Goal: Transaction & Acquisition: Purchase product/service

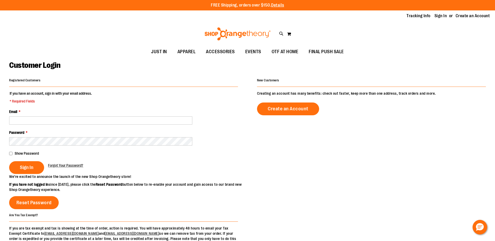
click at [118, 120] on input "Email *" at bounding box center [100, 120] width 183 height 8
type input "**********"
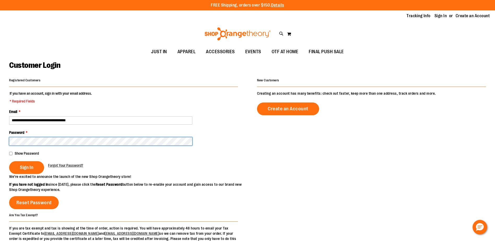
click at [9, 161] on button "Sign In" at bounding box center [26, 167] width 35 height 13
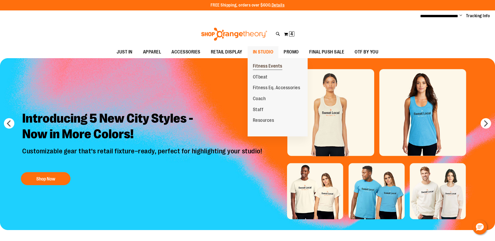
drag, startPoint x: 262, startPoint y: 57, endPoint x: 268, endPoint y: 67, distance: 11.2
click at [268, 67] on ul "Fitness Events OTbeat Fitness Eq. Accessories Coach Staff Resources" at bounding box center [277, 97] width 60 height 78
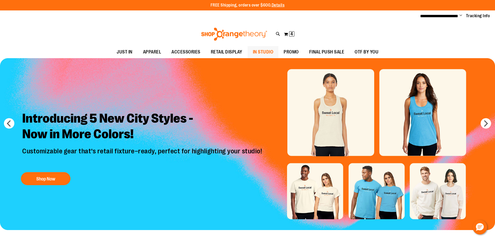
drag, startPoint x: 268, startPoint y: 67, endPoint x: 261, endPoint y: 50, distance: 18.6
click at [261, 50] on span "IN STUDIO" at bounding box center [263, 52] width 21 height 12
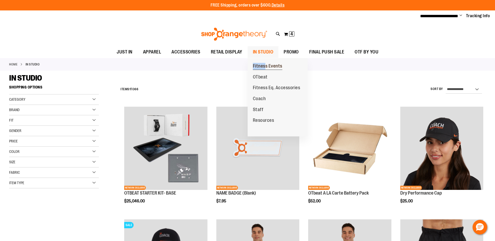
drag, startPoint x: 265, startPoint y: 61, endPoint x: 265, endPoint y: 65, distance: 3.7
click at [265, 65] on ul "Fitness Events OTbeat Fitness Eq. Accessories Coach Staff Resources" at bounding box center [277, 97] width 60 height 78
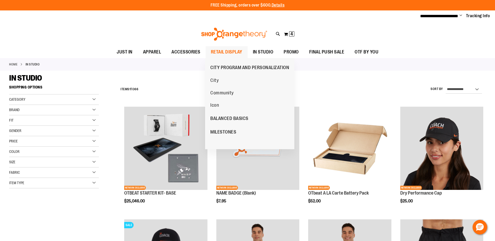
click at [222, 50] on span "RETAIL DISPLAY" at bounding box center [227, 52] width 32 height 12
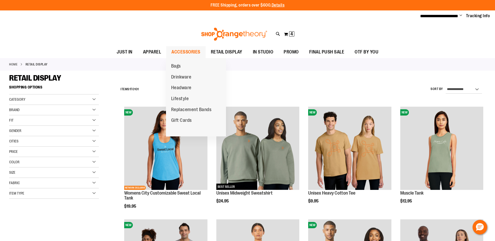
click at [184, 51] on span "ACCESSORIES" at bounding box center [185, 52] width 29 height 12
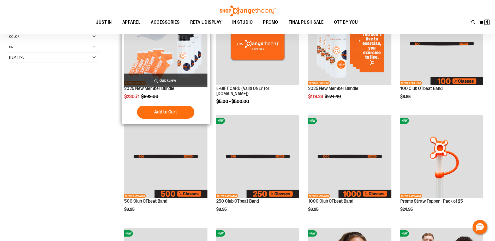
scroll to position [52, 0]
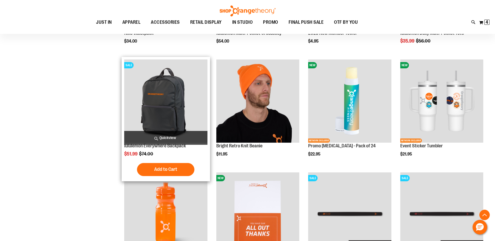
scroll to position [912, 0]
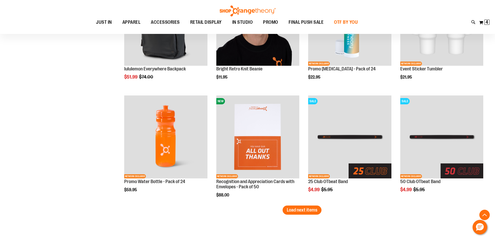
click at [352, 22] on span "OTF BY YOU" at bounding box center [346, 22] width 24 height 12
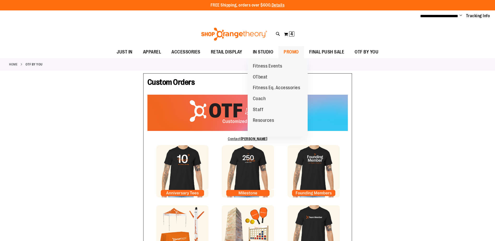
type input "******"
type input "*******"
type input "**********"
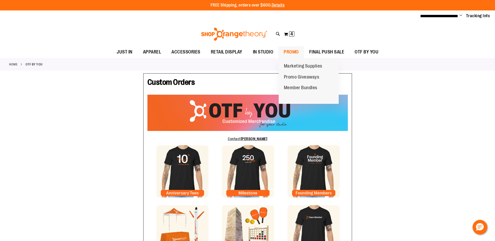
click at [287, 51] on span "PROMO" at bounding box center [290, 52] width 15 height 12
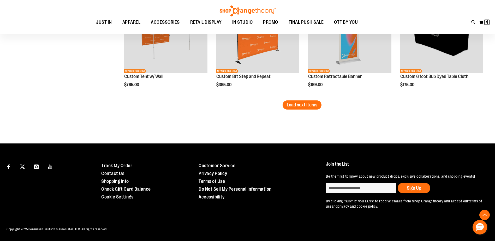
scroll to position [1023, 0]
click at [306, 102] on span "Load next items" at bounding box center [302, 104] width 31 height 5
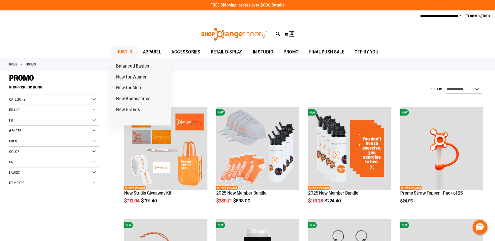
click at [126, 50] on span "JUST IN" at bounding box center [125, 52] width 16 height 12
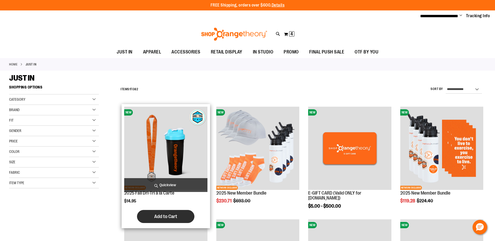
click at [159, 212] on button "Add to Cart" at bounding box center [165, 216] width 57 height 13
click at [167, 193] on link "2025 Fall Dri-Tri à la Carte" at bounding box center [149, 192] width 50 height 5
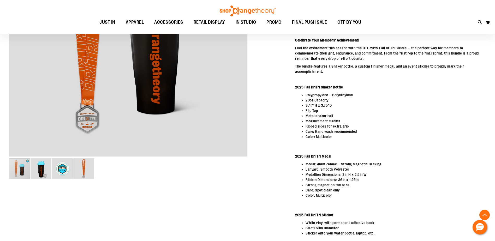
scroll to position [26, 0]
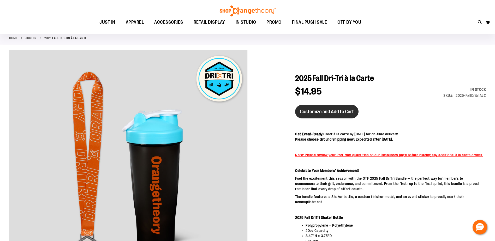
click at [339, 113] on span "Customize and Add to Cart" at bounding box center [327, 112] width 54 height 6
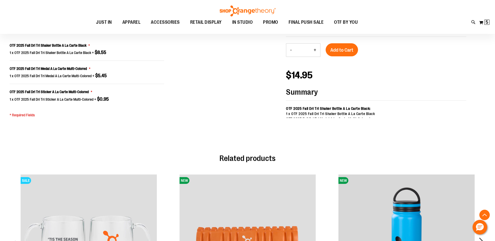
scroll to position [419, 0]
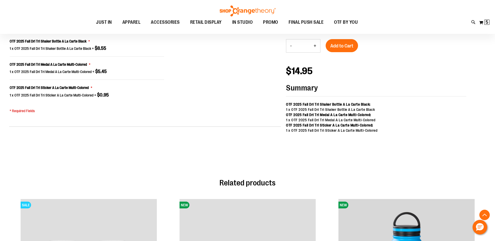
click at [314, 45] on button "+" at bounding box center [315, 45] width 10 height 13
click at [290, 47] on button "-" at bounding box center [290, 45] width 9 height 13
type input "*"
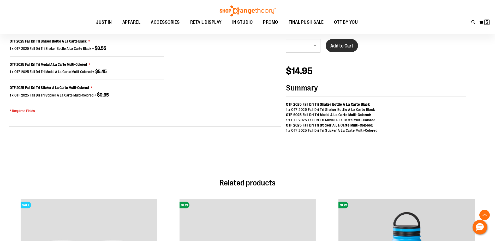
click at [330, 42] on button "Add to Cart" at bounding box center [341, 45] width 32 height 13
drag, startPoint x: 330, startPoint y: 42, endPoint x: 219, endPoint y: 116, distance: 133.4
click at [219, 116] on div "Customize 2025 Fall Dri-Tri à la Carte Go back to product details OTF 2025 Fall…" at bounding box center [144, 71] width 271 height 142
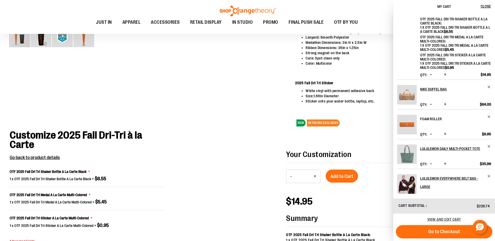
scroll to position [24, 0]
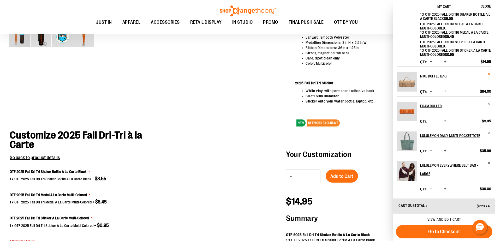
click at [487, 74] on span "Remove item" at bounding box center [489, 74] width 4 height 4
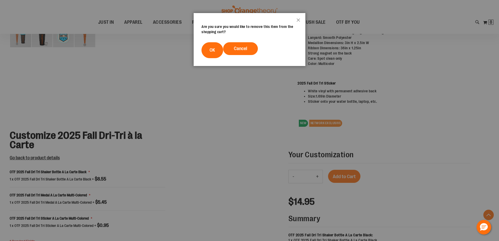
click at [220, 52] on button "OK" at bounding box center [212, 50] width 22 height 16
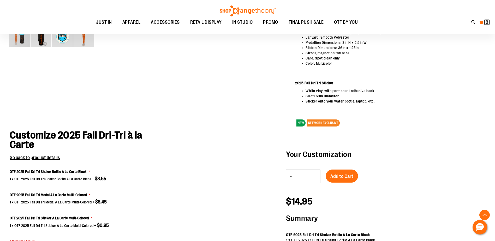
click at [485, 24] on span "8 8 items" at bounding box center [486, 22] width 5 height 5
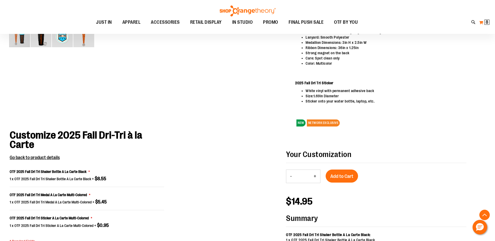
click at [485, 23] on span "8 8 items" at bounding box center [486, 22] width 5 height 5
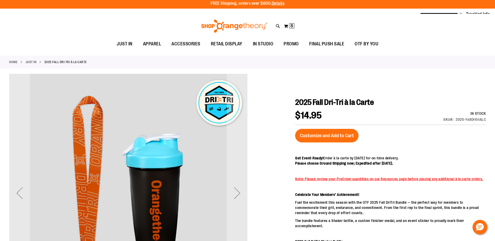
scroll to position [0, 0]
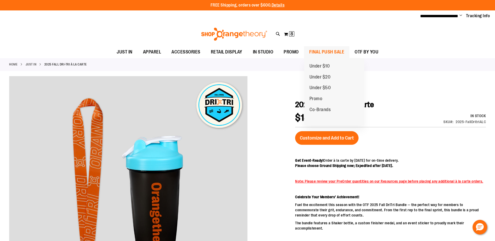
click at [316, 51] on span "FINAL PUSH SALE" at bounding box center [326, 52] width 35 height 12
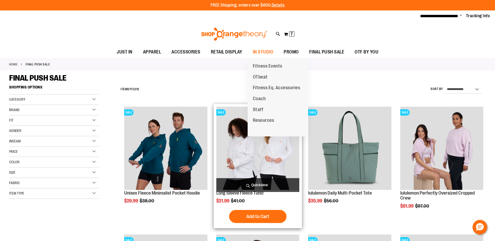
drag, startPoint x: 257, startPoint y: 115, endPoint x: 259, endPoint y: 110, distance: 5.0
click at [259, 110] on span "Staff" at bounding box center [258, 110] width 11 height 7
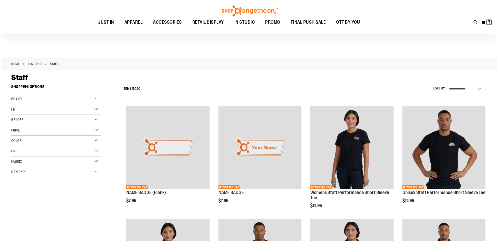
scroll to position [156, 0]
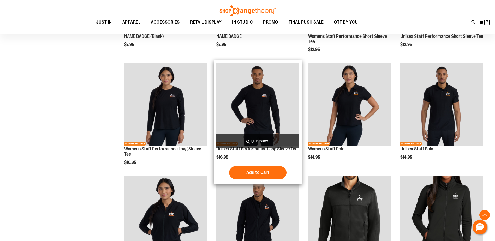
click at [248, 141] on span "Quickview" at bounding box center [257, 141] width 83 height 14
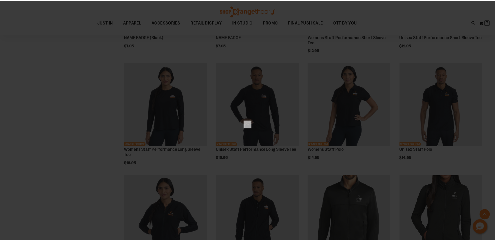
scroll to position [0, 0]
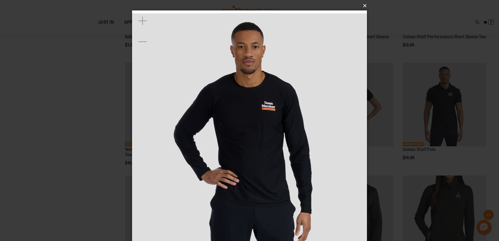
click at [362, 7] on button "×" at bounding box center [251, 5] width 235 height 11
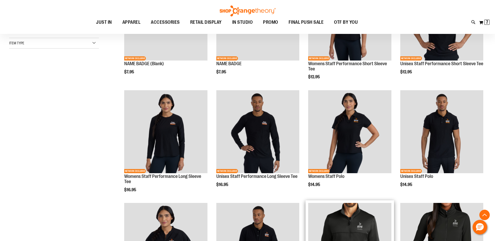
scroll to position [182, 0]
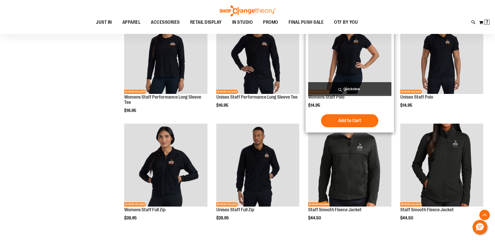
scroll to position [78, 0]
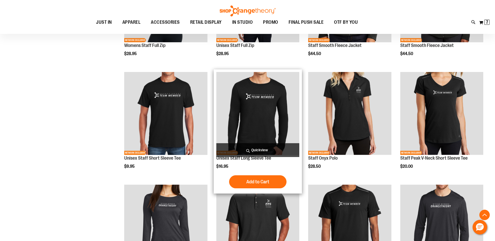
scroll to position [365, 0]
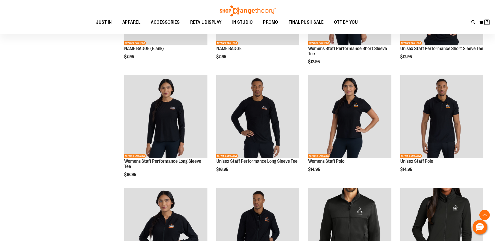
scroll to position [130, 0]
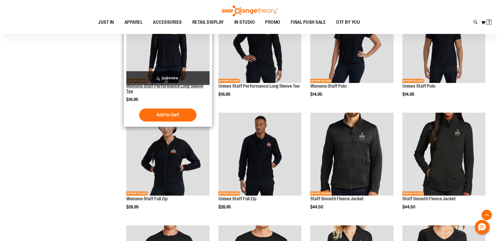
scroll to position [234, 0]
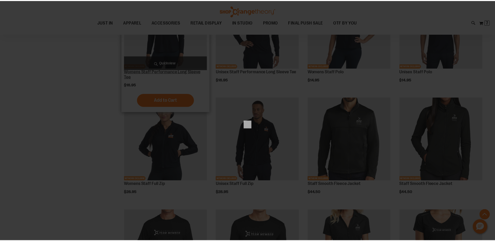
scroll to position [0, 0]
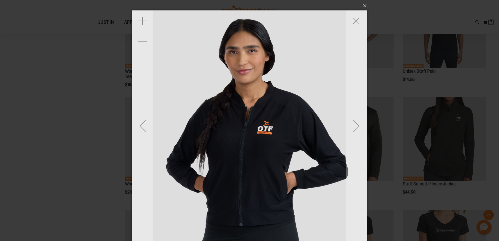
drag, startPoint x: 251, startPoint y: 57, endPoint x: 250, endPoint y: 100, distance: 42.5
click at [250, 100] on img "carousel" at bounding box center [248, 137] width 255 height 255
click at [243, 54] on img "carousel" at bounding box center [247, 137] width 255 height 255
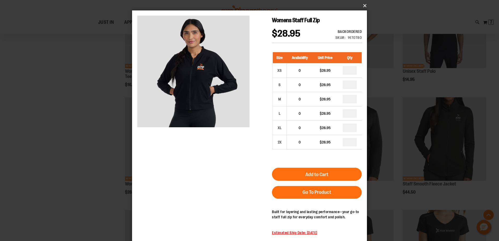
click at [364, 7] on button "×" at bounding box center [251, 5] width 235 height 11
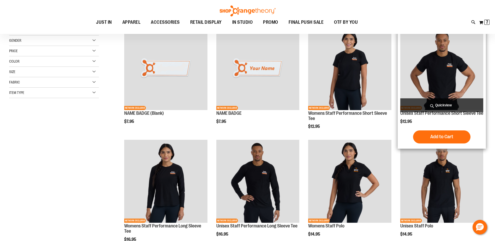
scroll to position [52, 0]
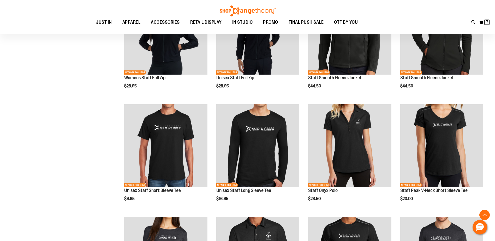
scroll to position [313, 0]
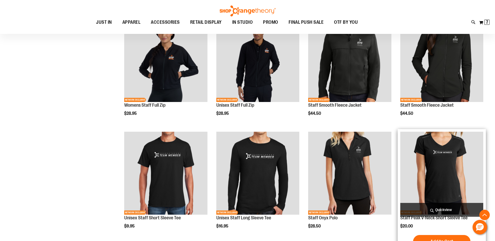
click at [434, 189] on img "product" at bounding box center [441, 173] width 83 height 83
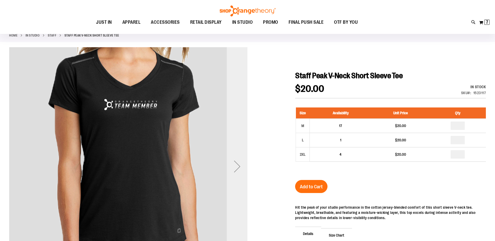
scroll to position [52, 0]
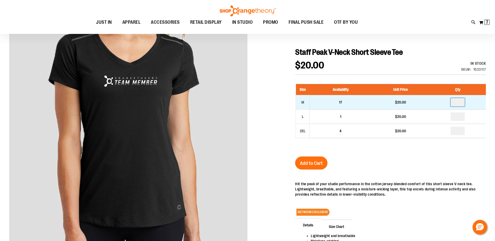
click at [459, 103] on input "number" at bounding box center [457, 102] width 14 height 8
type input "*"
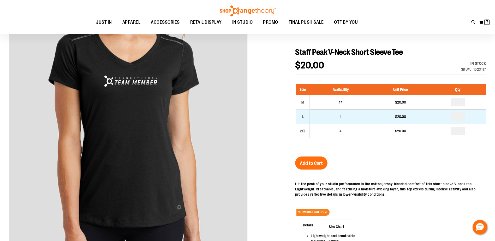
type input "*"
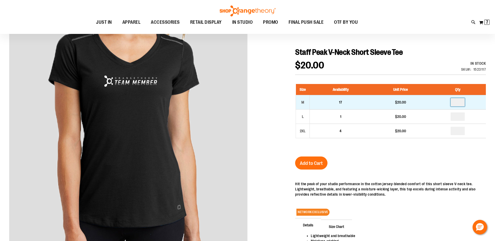
drag, startPoint x: 460, startPoint y: 103, endPoint x: 456, endPoint y: 103, distance: 3.9
click at [456, 103] on input "*" at bounding box center [457, 102] width 14 height 8
type input "*"
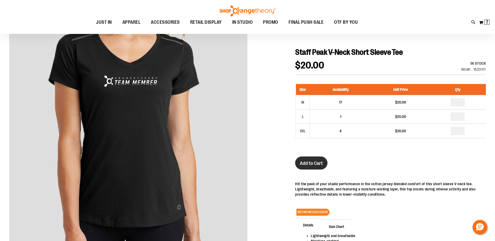
click at [308, 167] on button "Add to Cart" at bounding box center [311, 162] width 32 height 13
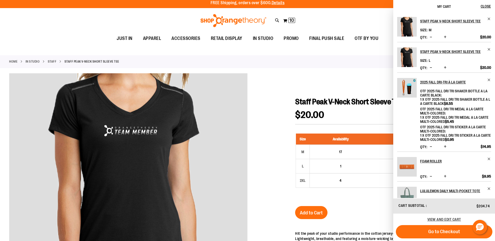
scroll to position [0, 0]
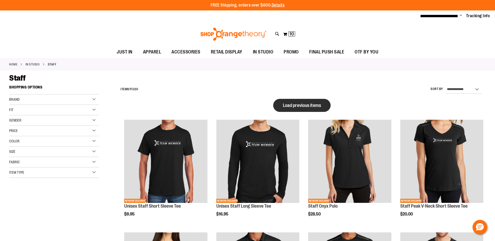
click at [298, 103] on span "Load previous items" at bounding box center [302, 105] width 38 height 5
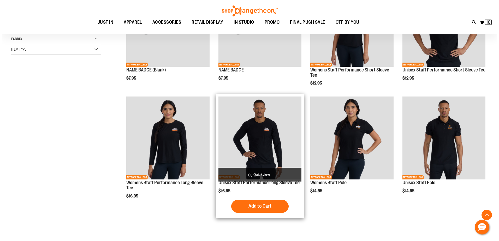
scroll to position [130, 0]
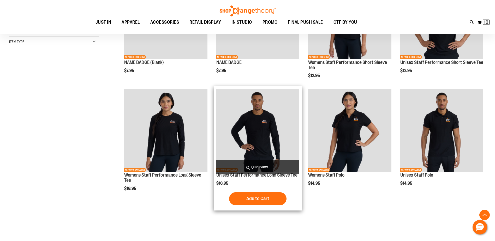
click at [262, 167] on span "Quickview" at bounding box center [257, 167] width 83 height 14
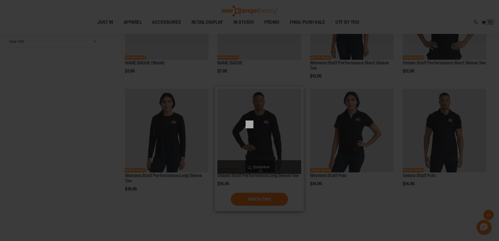
scroll to position [0, 0]
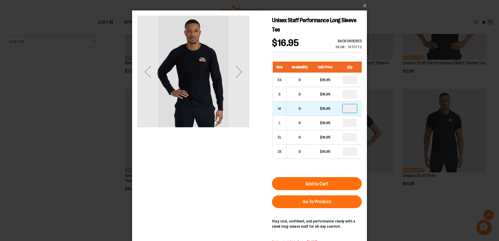
click at [350, 108] on input "number" at bounding box center [349, 108] width 14 height 8
type input "*"
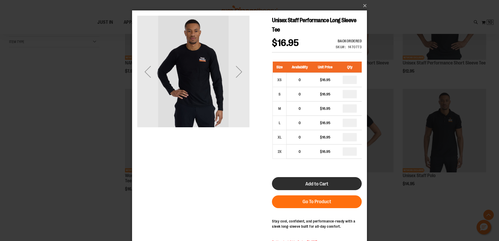
click at [322, 186] on span "Add to Cart" at bounding box center [316, 184] width 23 height 6
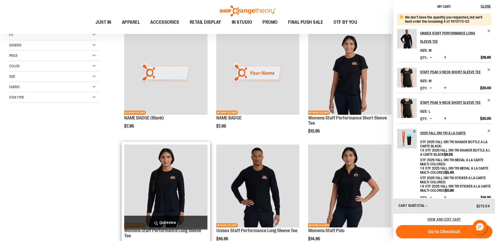
scroll to position [104, 0]
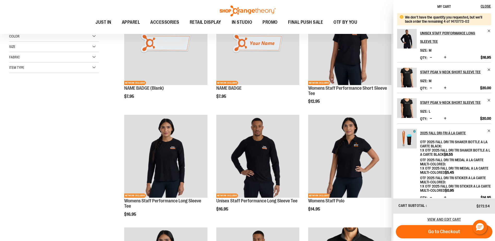
click at [445, 117] on span "Increase product quantity" at bounding box center [445, 118] width 3 height 5
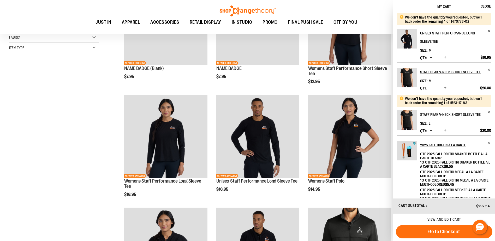
scroll to position [183, 0]
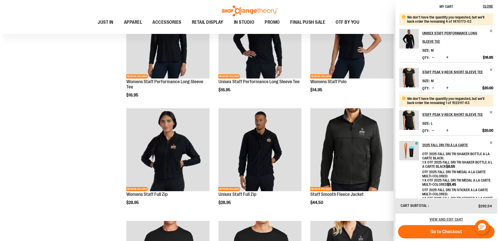
scroll to position [261, 0]
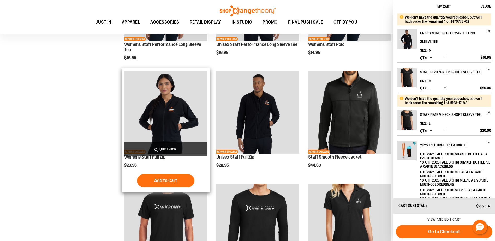
click at [173, 150] on span "Quickview" at bounding box center [165, 149] width 83 height 14
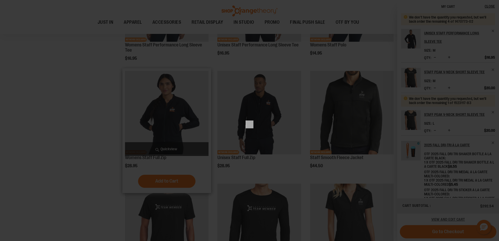
scroll to position [0, 0]
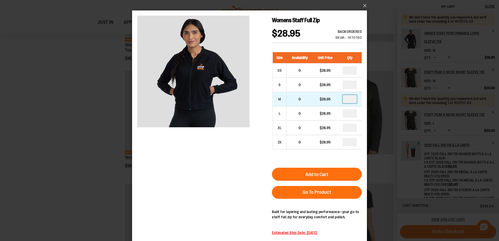
drag, startPoint x: 352, startPoint y: 99, endPoint x: 345, endPoint y: 99, distance: 6.8
click at [345, 99] on input "number" at bounding box center [349, 99] width 14 height 8
type input "*"
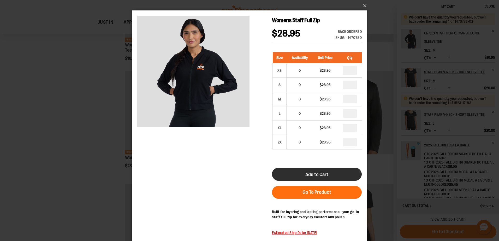
click at [321, 174] on span "Add to Cart" at bounding box center [316, 175] width 23 height 6
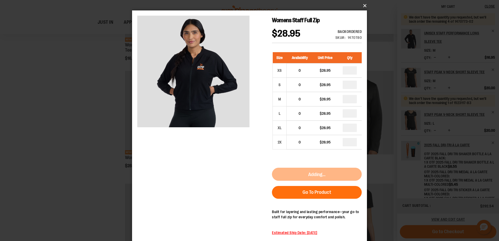
click at [364, 6] on button "×" at bounding box center [251, 5] width 235 height 11
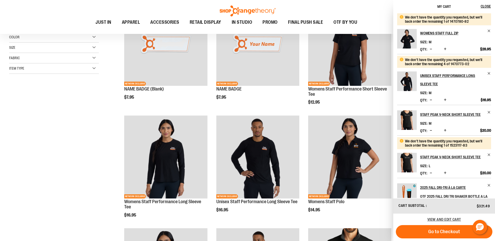
scroll to position [104, 0]
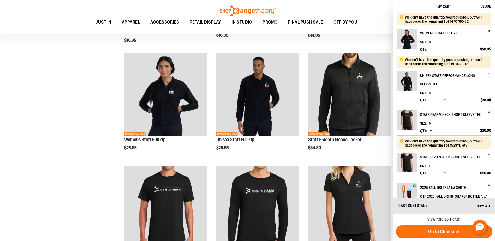
scroll to position [287, 0]
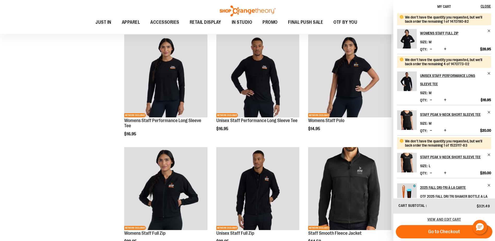
scroll to position [183, 0]
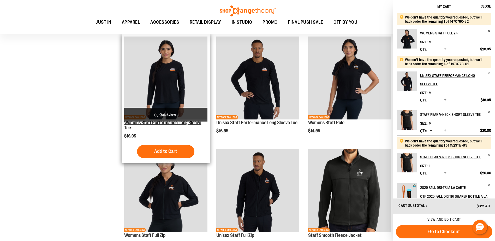
click at [168, 124] on link "Womens Staff Performance Long Sleeve Tee" at bounding box center [162, 125] width 77 height 10
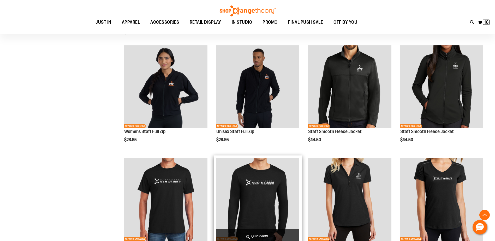
scroll to position [285, 0]
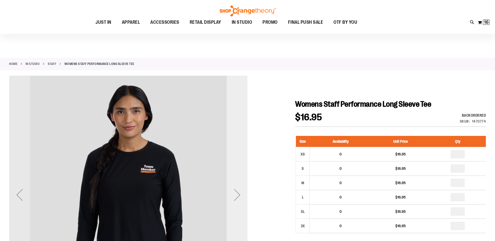
scroll to position [52, 0]
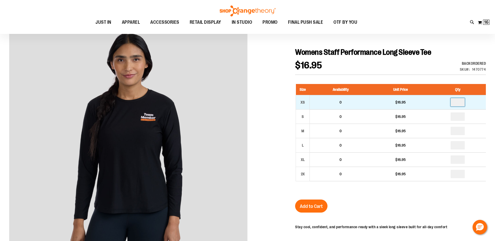
drag, startPoint x: 460, startPoint y: 102, endPoint x: 452, endPoint y: 105, distance: 8.6
click at [459, 102] on input "number" at bounding box center [457, 102] width 14 height 8
type input "*"
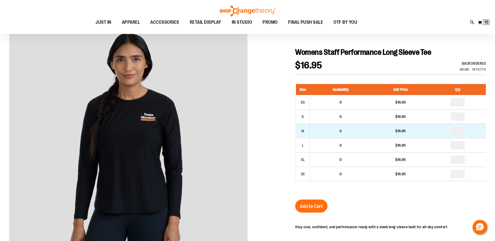
type input "*"
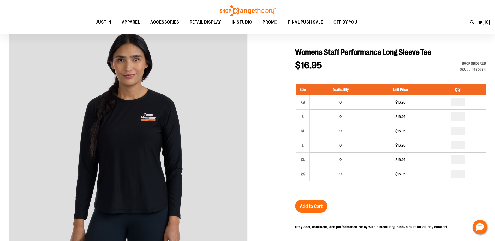
type input "*"
click at [312, 205] on span "Add to Cart" at bounding box center [311, 206] width 23 height 6
click at [480, 24] on button "My Cart 16 16 items" at bounding box center [483, 22] width 12 height 8
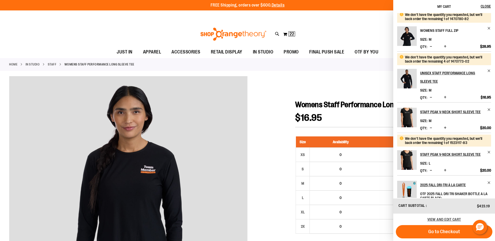
scroll to position [130, 0]
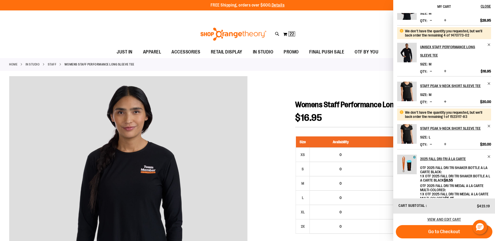
click at [432, 144] on button "Decrease product quantity" at bounding box center [430, 144] width 5 height 5
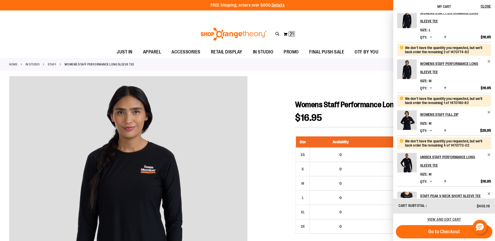
scroll to position [0, 0]
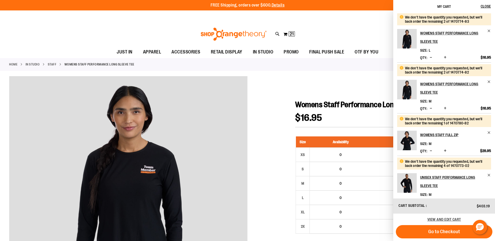
click at [431, 56] on span "Decrease product quantity" at bounding box center [430, 57] width 2 height 5
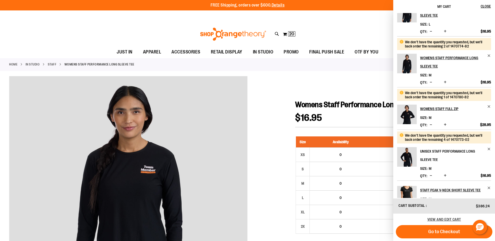
scroll to position [52, 0]
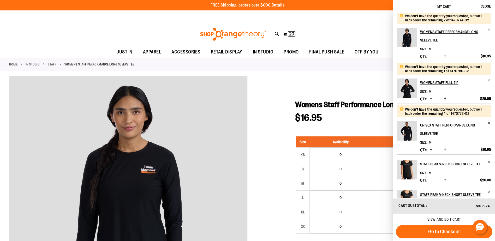
click at [445, 179] on span "Increase product quantity" at bounding box center [445, 179] width 3 height 5
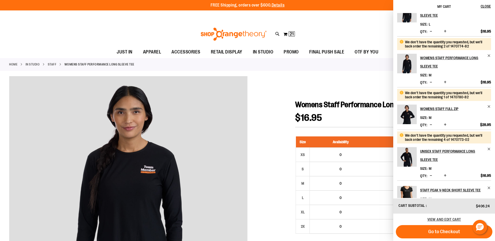
click at [430, 175] on span "Decrease product quantity" at bounding box center [430, 175] width 2 height 5
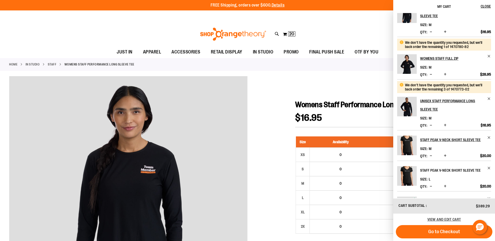
scroll to position [78, 0]
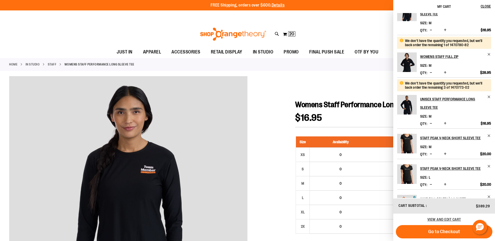
click at [430, 124] on span "Decrease product quantity" at bounding box center [430, 123] width 2 height 5
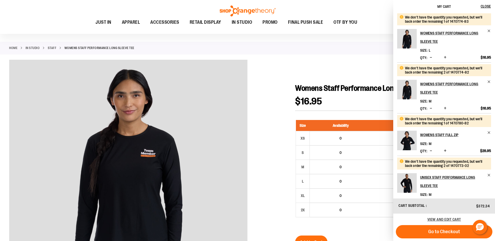
scroll to position [52, 0]
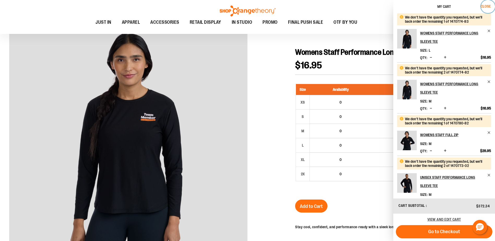
click at [485, 6] on span "Close" at bounding box center [485, 6] width 10 height 4
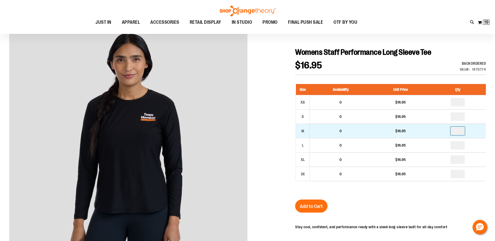
drag, startPoint x: 459, startPoint y: 130, endPoint x: 446, endPoint y: 134, distance: 14.4
click at [446, 134] on td "*" at bounding box center [457, 131] width 56 height 14
type input "*"
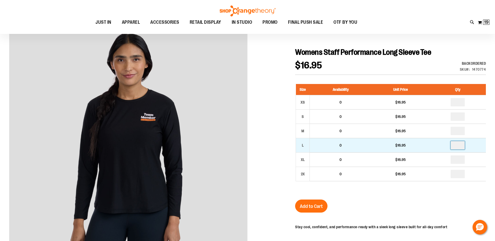
type input "*"
drag, startPoint x: 459, startPoint y: 144, endPoint x: 454, endPoint y: 142, distance: 4.7
click at [454, 145] on input "*" at bounding box center [457, 145] width 14 height 8
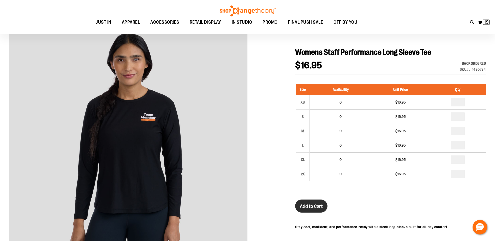
type input "*"
click at [315, 205] on span "Add to Cart" at bounding box center [311, 206] width 23 height 6
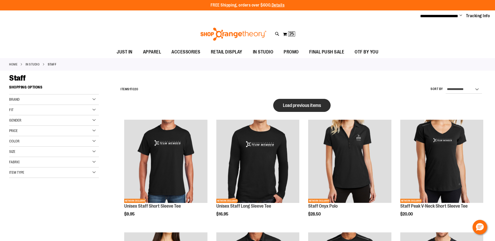
click at [306, 101] on button "Load previous items" at bounding box center [301, 105] width 57 height 13
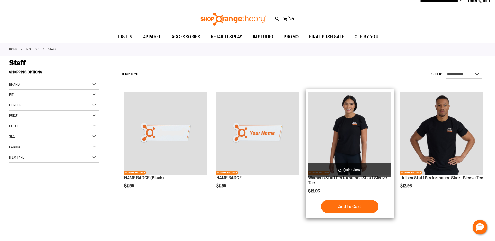
scroll to position [26, 0]
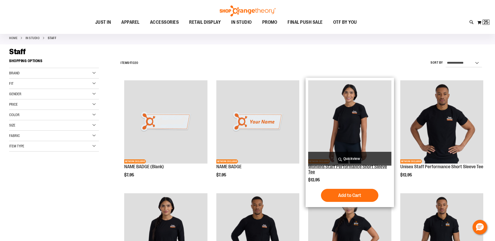
click at [358, 166] on link "Womens Staff Performance Short Sleeve Tee" at bounding box center [347, 169] width 79 height 10
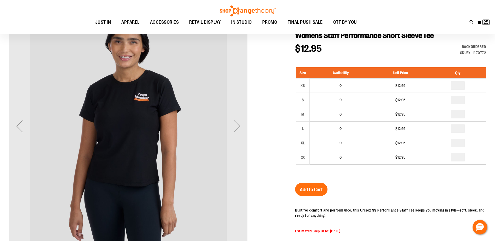
scroll to position [78, 0]
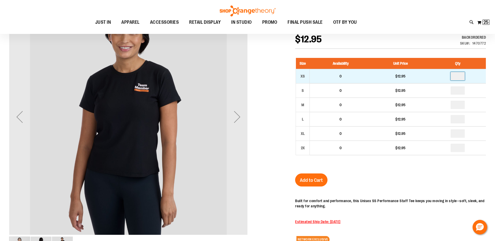
drag, startPoint x: 459, startPoint y: 76, endPoint x: 454, endPoint y: 76, distance: 5.0
click at [454, 76] on input "number" at bounding box center [457, 76] width 14 height 8
type input "*"
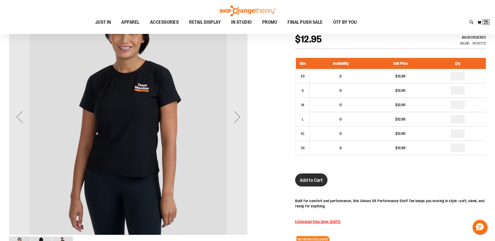
click at [311, 181] on span "Add to Cart" at bounding box center [311, 180] width 23 height 6
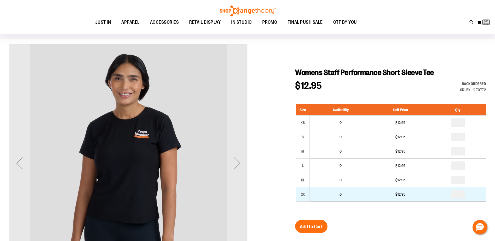
scroll to position [0, 0]
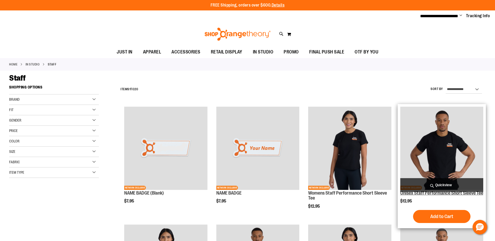
click at [437, 192] on link "Unisex Staff Performance Short Sleeve Tee" at bounding box center [441, 192] width 83 height 5
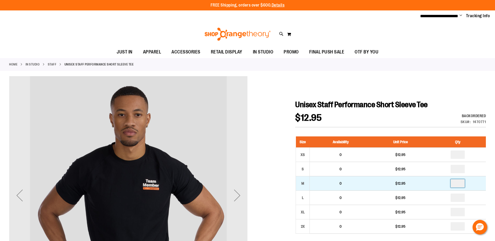
drag, startPoint x: 462, startPoint y: 184, endPoint x: 438, endPoint y: 185, distance: 24.0
click at [438, 185] on td at bounding box center [457, 183] width 56 height 14
type input "*"
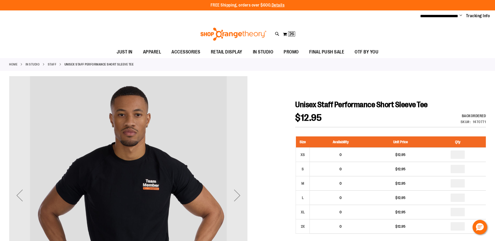
click at [370, 81] on div at bounding box center [247, 233] width 476 height 315
click at [329, 78] on div at bounding box center [247, 233] width 476 height 315
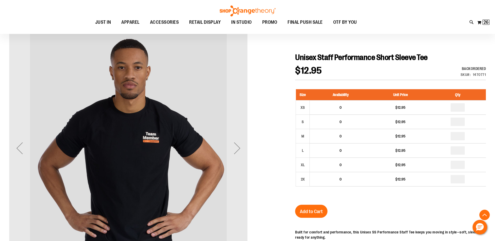
scroll to position [104, 0]
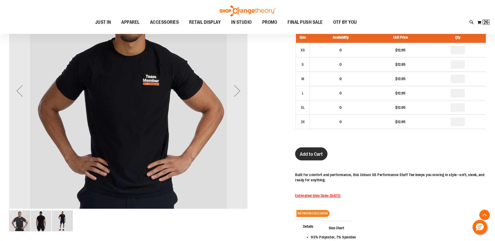
click at [317, 156] on span "Add to Cart" at bounding box center [311, 154] width 23 height 6
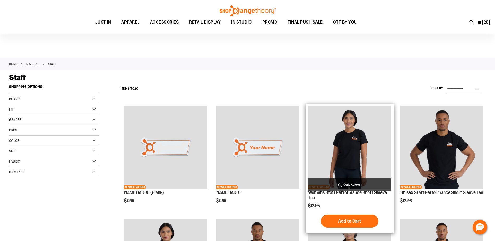
scroll to position [104, 0]
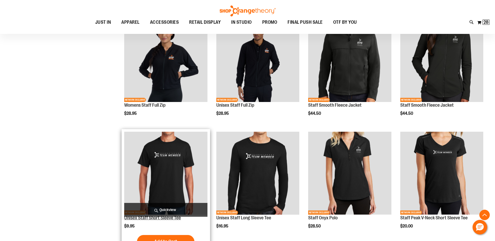
scroll to position [339, 0]
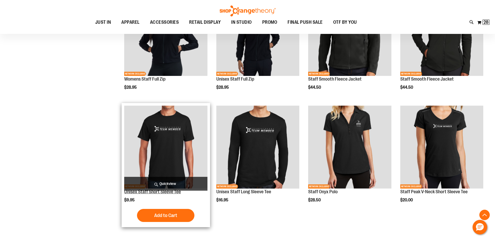
click at [173, 192] on link "Unisex Staff Short Sleeve Tee" at bounding box center [152, 191] width 57 height 5
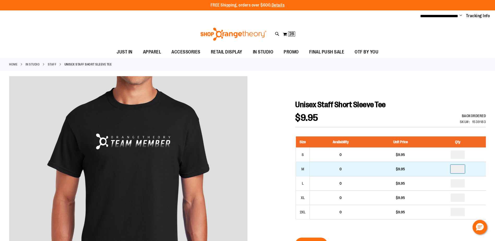
click at [451, 172] on input "number" at bounding box center [457, 169] width 14 height 8
type input "*"
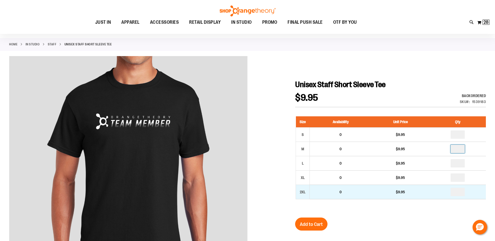
scroll to position [78, 0]
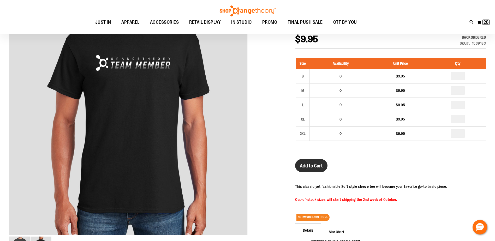
click at [317, 166] on span "Add to Cart" at bounding box center [311, 166] width 23 height 6
click at [479, 23] on button "My Cart 28 28 items" at bounding box center [483, 22] width 13 height 8
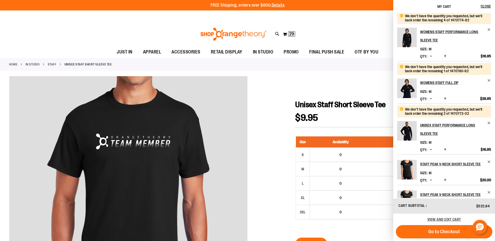
scroll to position [42, 0]
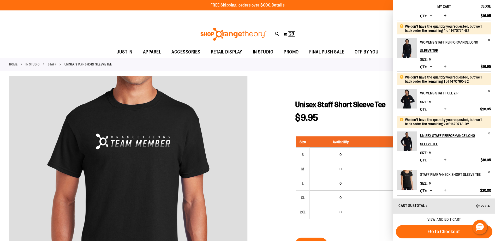
click at [430, 66] on span "Decrease product quantity" at bounding box center [430, 66] width 2 height 5
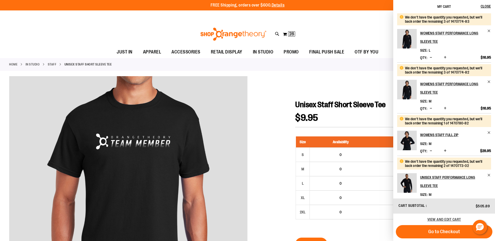
click at [430, 57] on span "Decrease product quantity" at bounding box center [430, 57] width 2 height 5
click at [430, 58] on span "Decrease product quantity" at bounding box center [430, 57] width 2 height 5
click at [431, 108] on span "Decrease product quantity" at bounding box center [430, 108] width 2 height 5
click at [465, 97] on div "Womens Staff Performance Long Sleeve Tee Size M Qty * Update" at bounding box center [444, 92] width 94 height 25
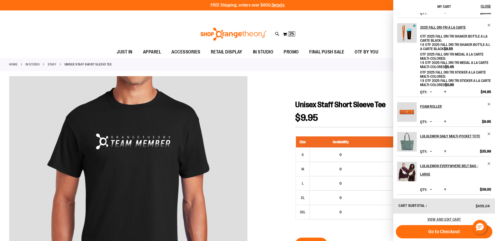
scroll to position [250, 0]
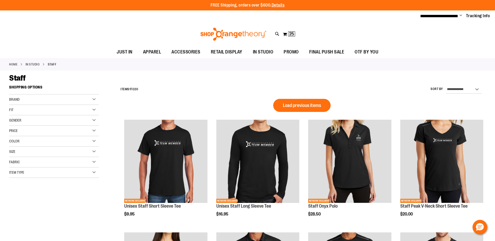
click at [303, 95] on div "**********" at bounding box center [302, 90] width 368 height 14
click at [301, 104] on span "Load previous items" at bounding box center [302, 105] width 38 height 5
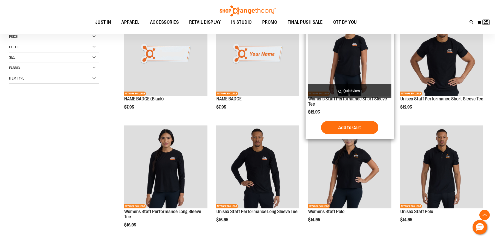
scroll to position [104, 0]
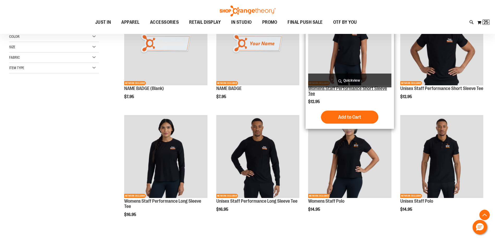
click at [338, 90] on link "Womens Staff Performance Short Sleeve Tee" at bounding box center [347, 91] width 79 height 10
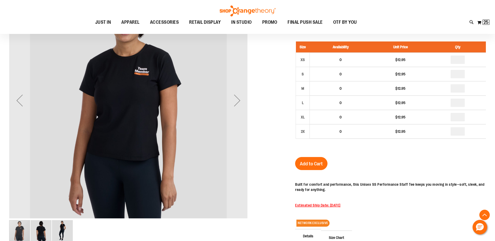
scroll to position [104, 0]
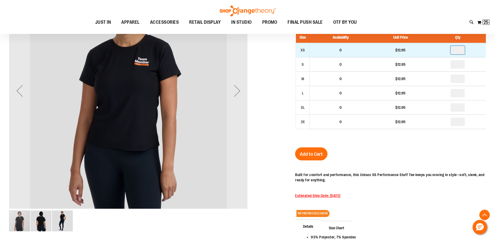
click at [458, 49] on input "number" at bounding box center [457, 50] width 14 height 8
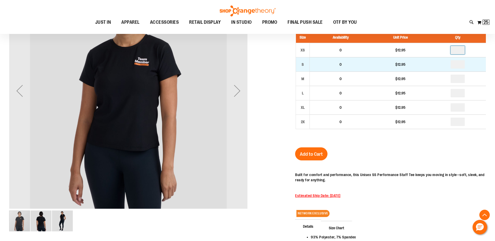
type input "*"
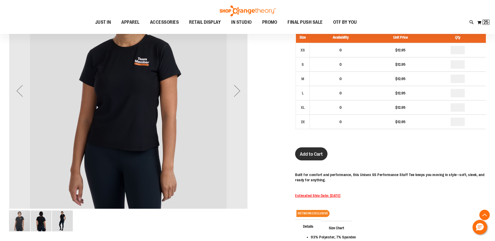
click at [313, 154] on span "Add to Cart" at bounding box center [311, 154] width 23 height 6
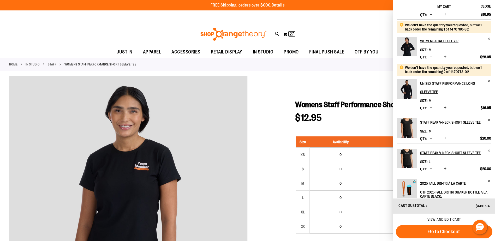
scroll to position [0, 0]
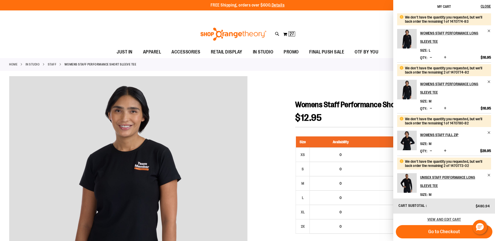
click at [263, 148] on div at bounding box center [247, 233] width 476 height 315
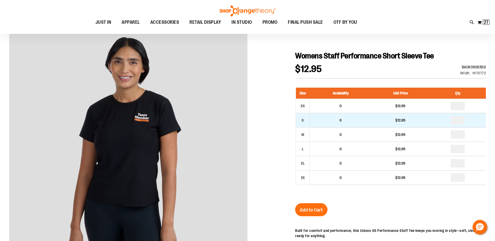
scroll to position [78, 0]
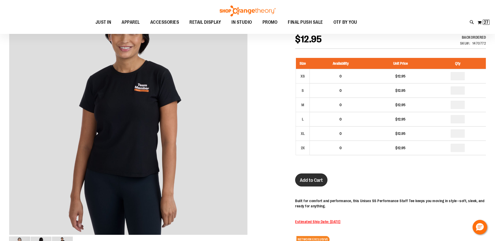
click at [310, 182] on span "Add to Cart" at bounding box center [311, 180] width 23 height 6
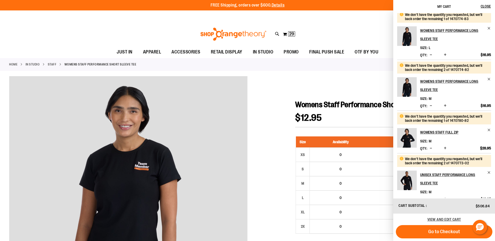
scroll to position [0, 0]
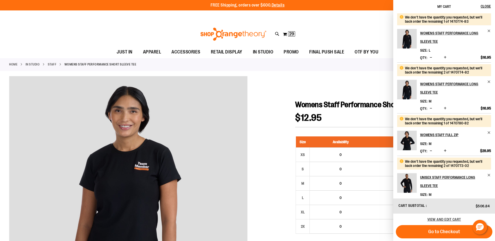
click at [268, 175] on div at bounding box center [247, 233] width 476 height 315
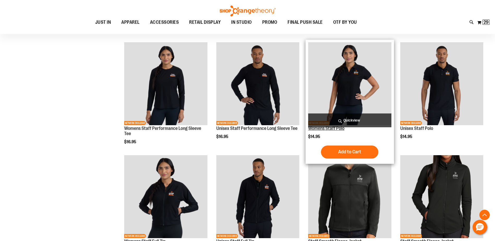
scroll to position [182, 0]
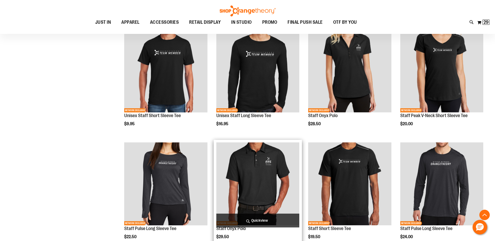
scroll to position [443, 0]
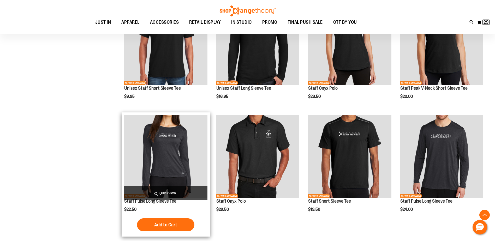
click at [149, 201] on link "Staff Pulse Long Sleeve Tee" at bounding box center [150, 200] width 52 height 5
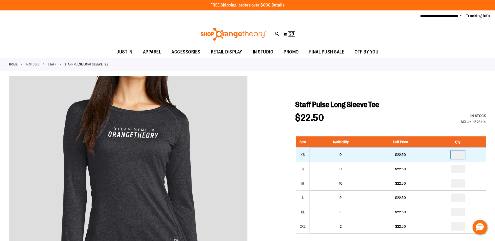
drag, startPoint x: 461, startPoint y: 154, endPoint x: 446, endPoint y: 154, distance: 15.1
click at [446, 154] on td at bounding box center [457, 155] width 56 height 14
type input "*"
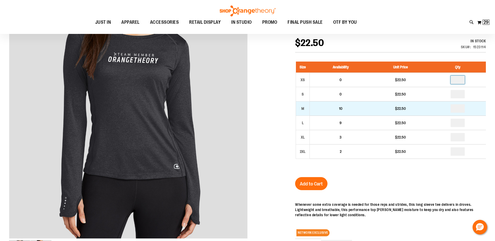
scroll to position [78, 0]
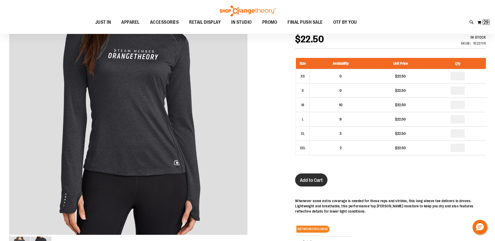
click at [312, 181] on span "Add to Cart" at bounding box center [311, 180] width 23 height 6
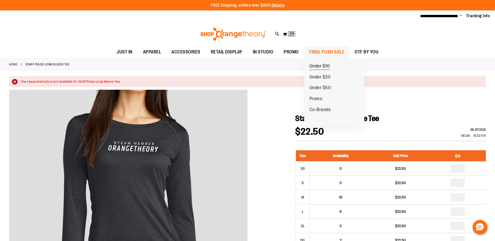
click at [321, 66] on span "Under $10" at bounding box center [319, 66] width 20 height 7
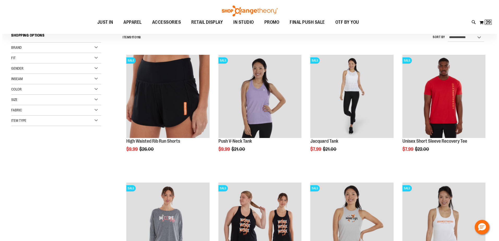
scroll to position [52, 0]
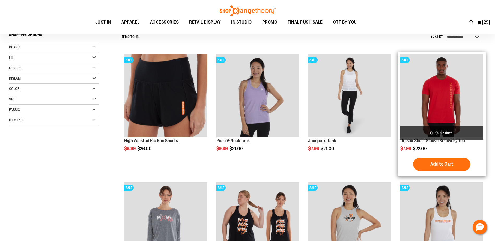
click at [437, 139] on span "Quickview" at bounding box center [441, 133] width 83 height 14
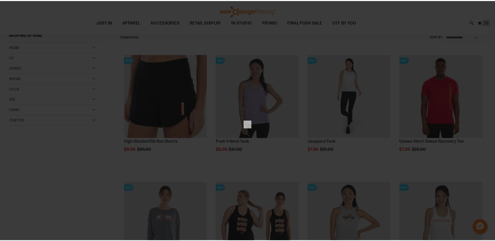
scroll to position [0, 0]
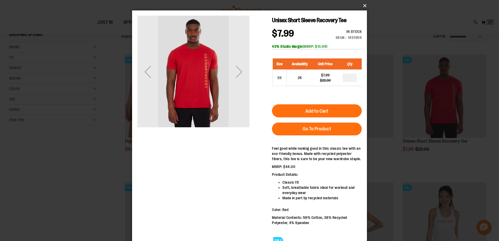
click at [363, 5] on button "×" at bounding box center [251, 5] width 235 height 11
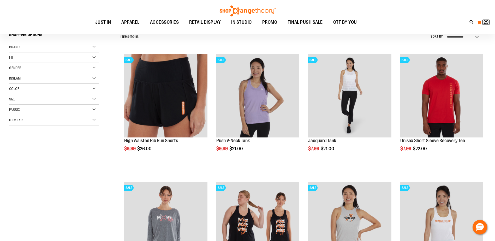
click at [479, 24] on button "My Cart 29 29 items" at bounding box center [483, 22] width 13 height 8
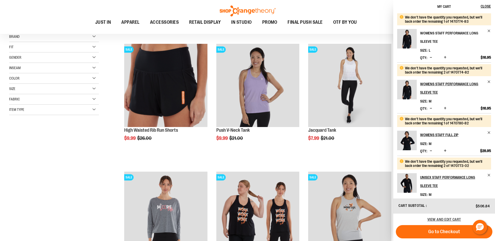
scroll to position [55, 0]
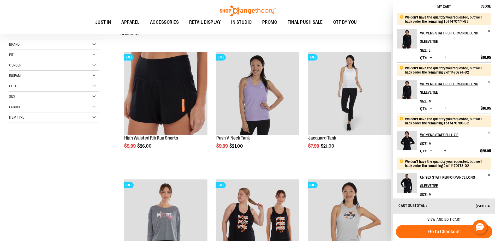
click at [371, 24] on ul "JUST IN JUST IN Balanced Basics New for Women New for Men New Accessories New B…" at bounding box center [226, 22] width 428 height 12
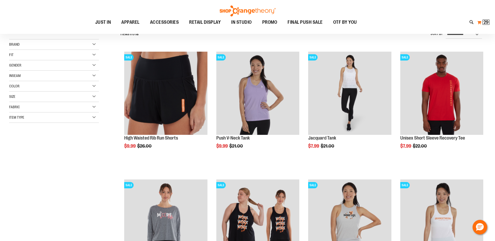
click at [480, 23] on button "My Cart 29 29 items" at bounding box center [483, 22] width 13 height 8
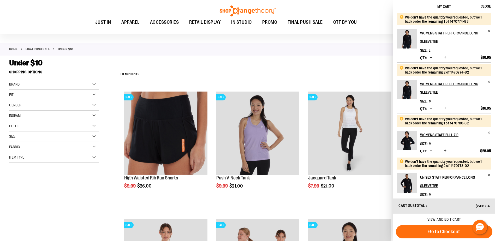
scroll to position [0, 0]
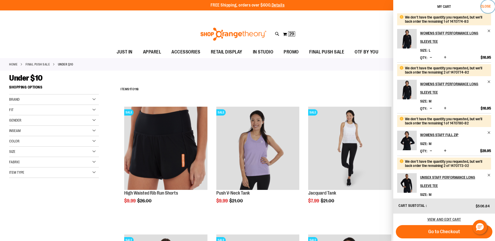
click at [487, 7] on span "Close" at bounding box center [485, 6] width 10 height 4
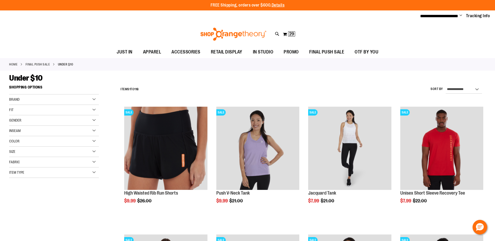
click at [360, 28] on div "Toggle Nav Search Popular Suggestions Advanced Search" at bounding box center [247, 34] width 495 height 24
